Goal: Task Accomplishment & Management: Manage account settings

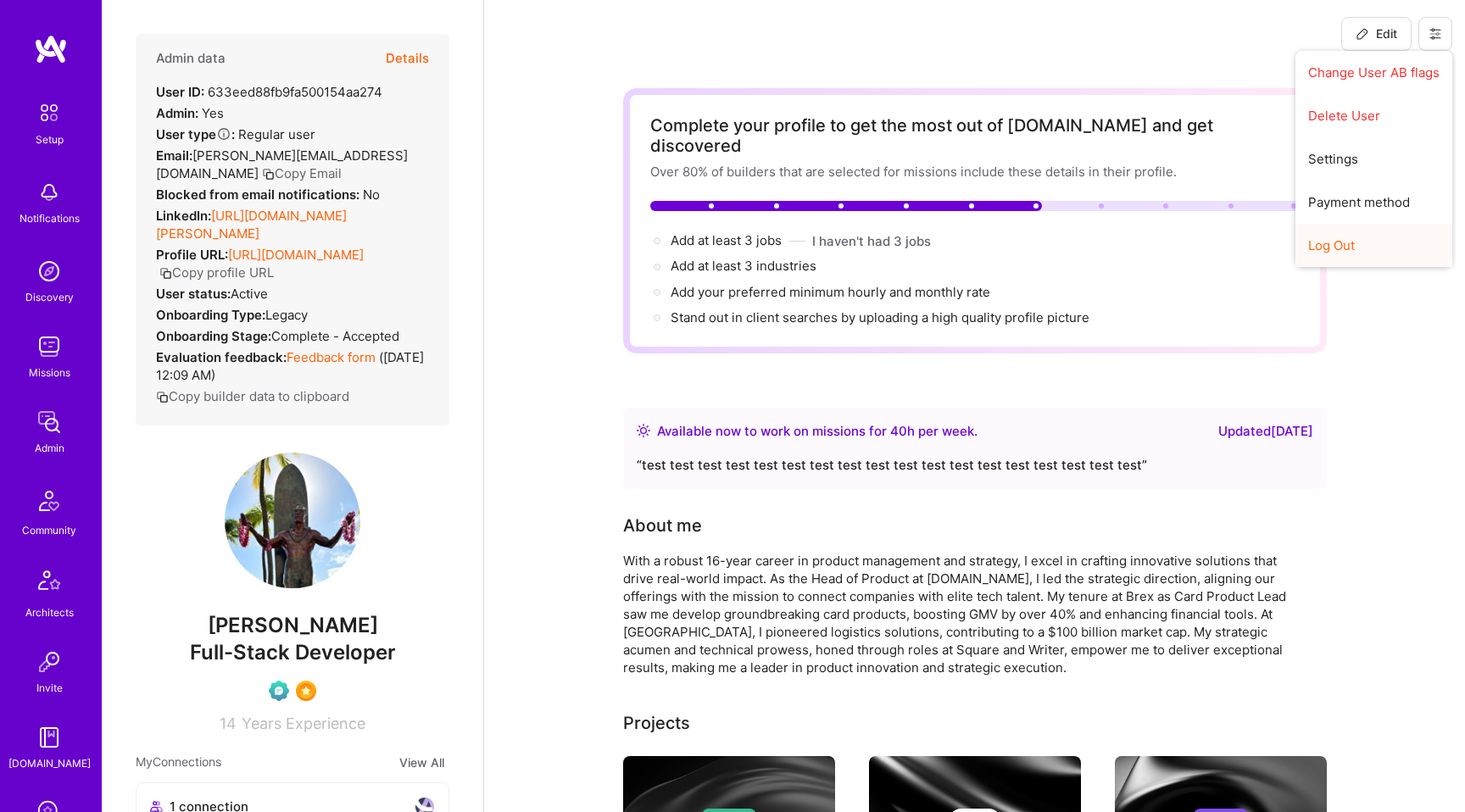
scroll to position [275, 0]
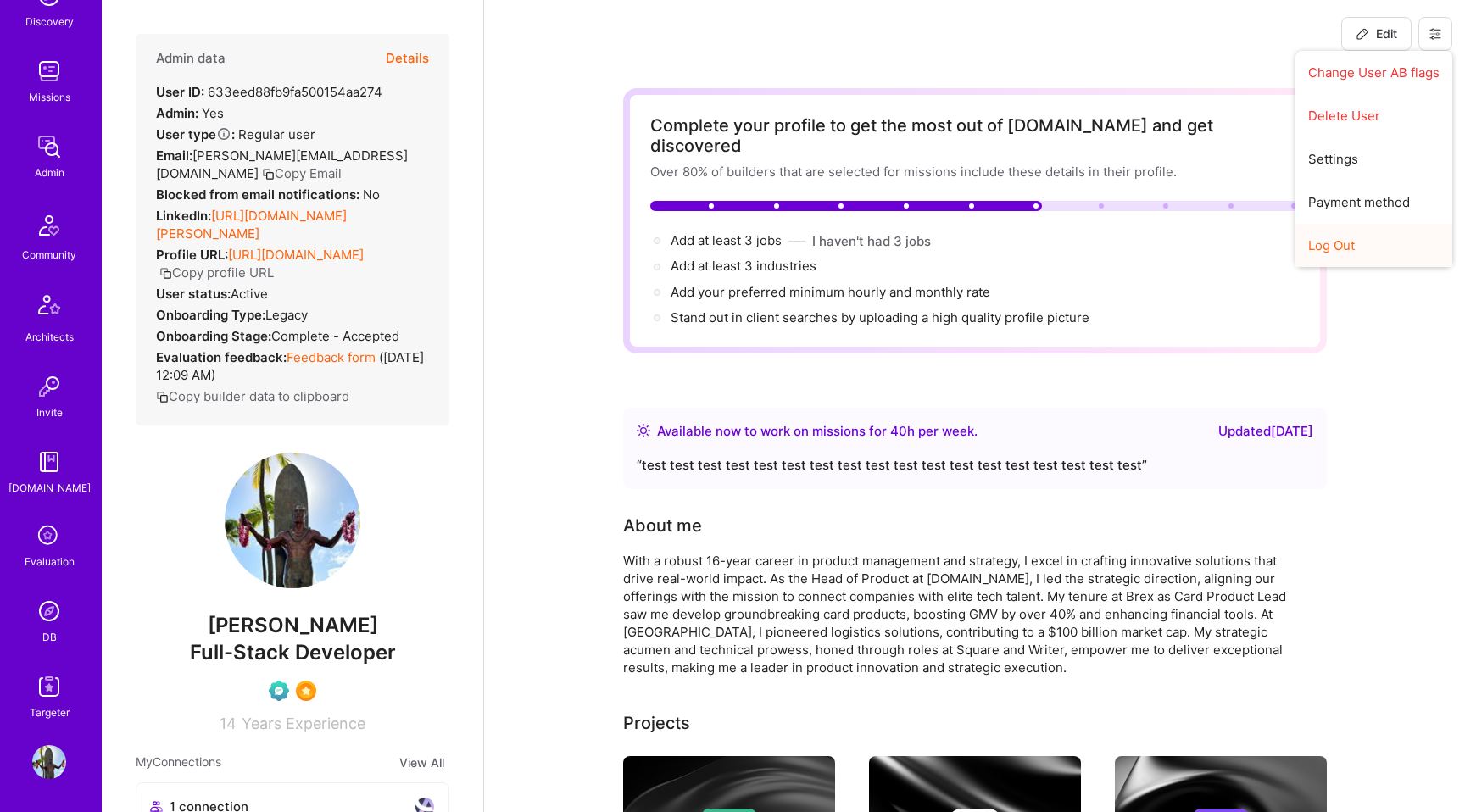
click at [1348, 245] on button "Log Out" at bounding box center [1374, 246] width 157 height 44
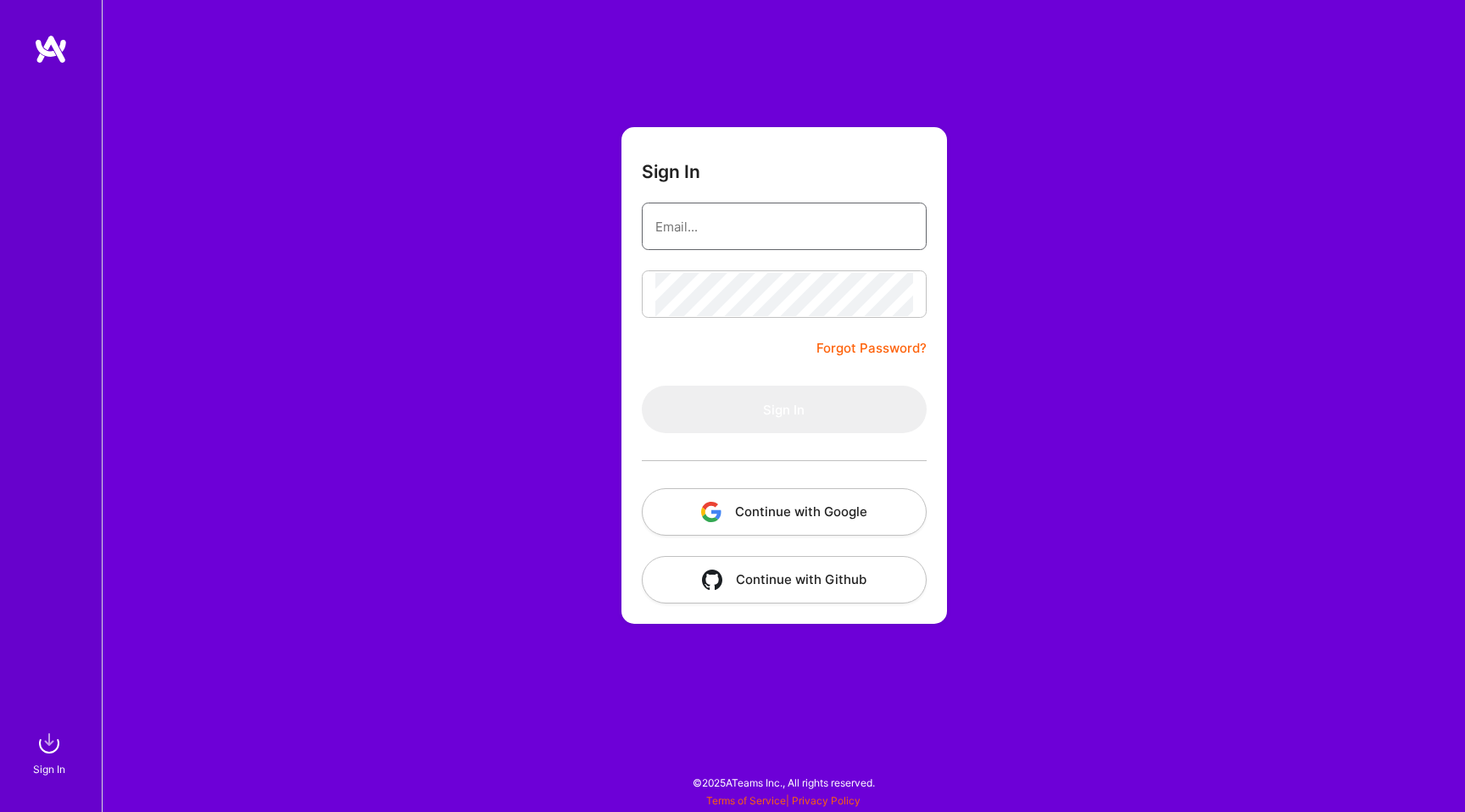
type input "[PERSON_NAME][EMAIL_ADDRESS][DOMAIN_NAME]"
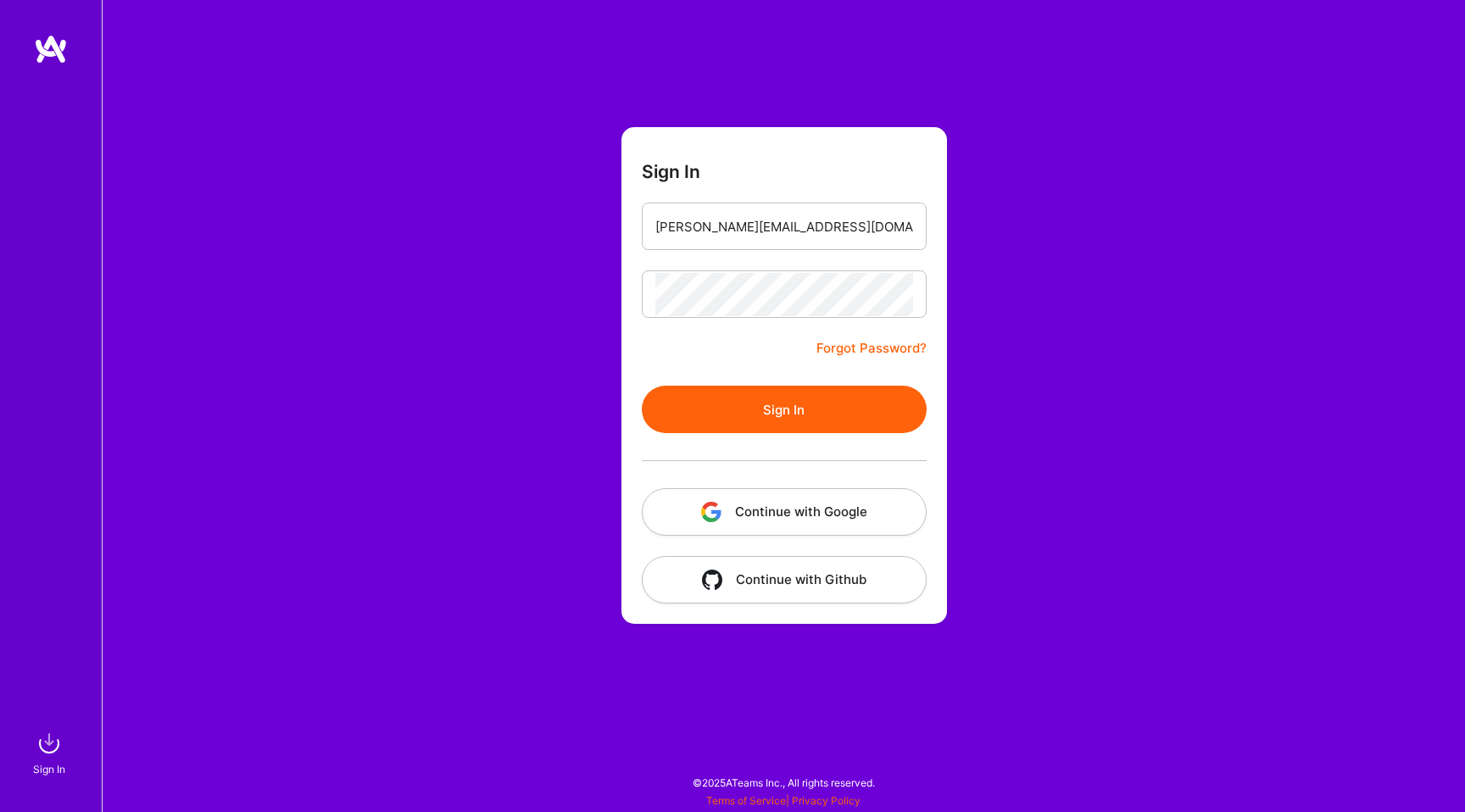
click at [756, 512] on button "Continue with Google" at bounding box center [784, 512] width 285 height 47
